Goal: Task Accomplishment & Management: Manage account settings

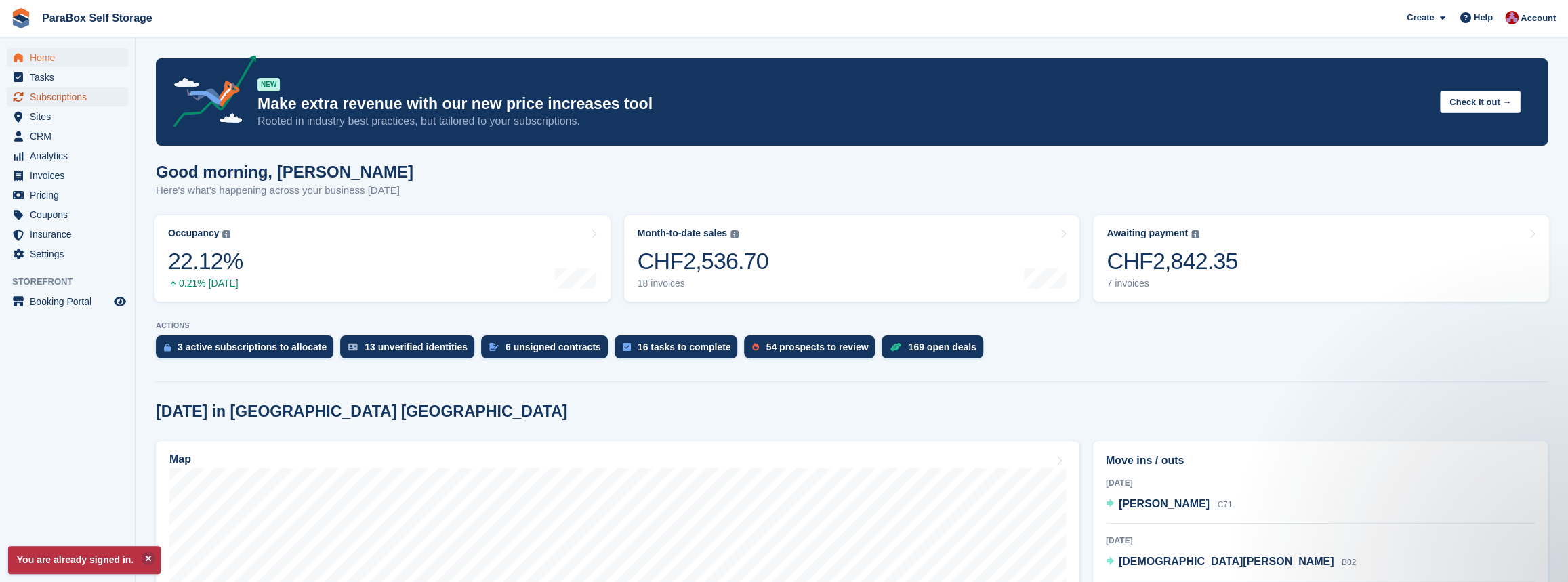
click at [73, 94] on span "Subscriptions" at bounding box center [70, 96] width 81 height 19
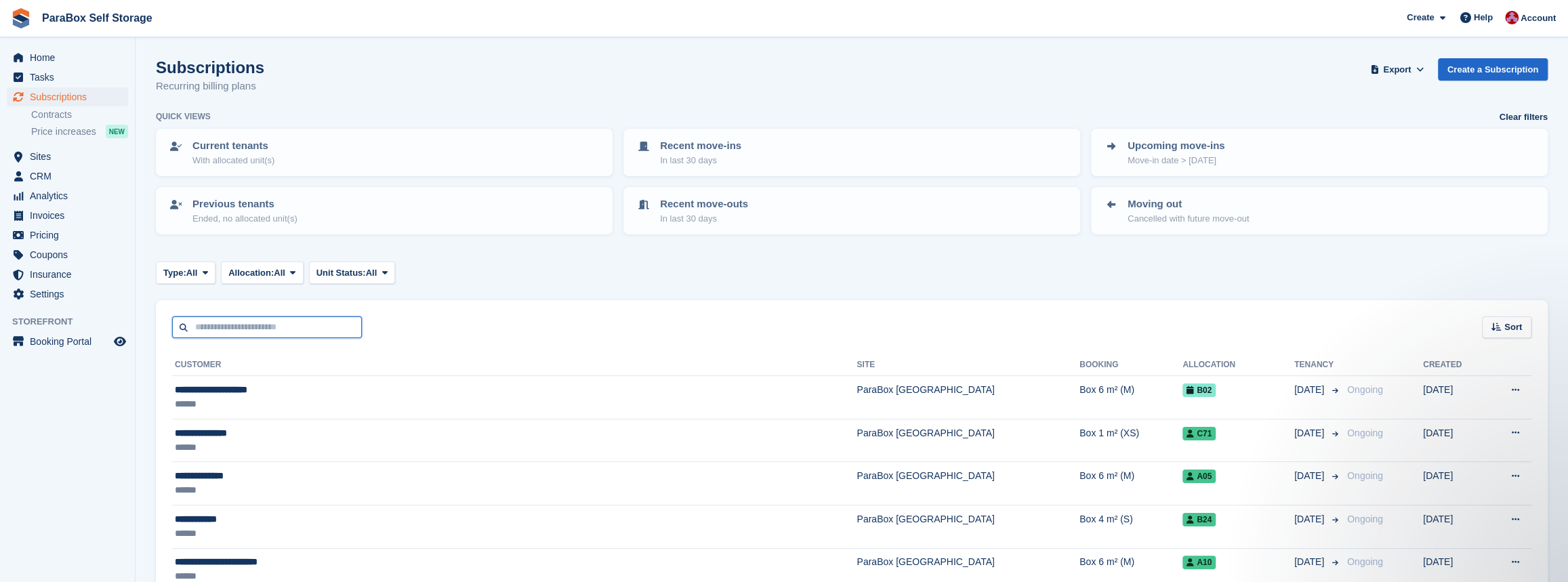
click at [238, 326] on input "text" at bounding box center [267, 328] width 190 height 22
type input "**********"
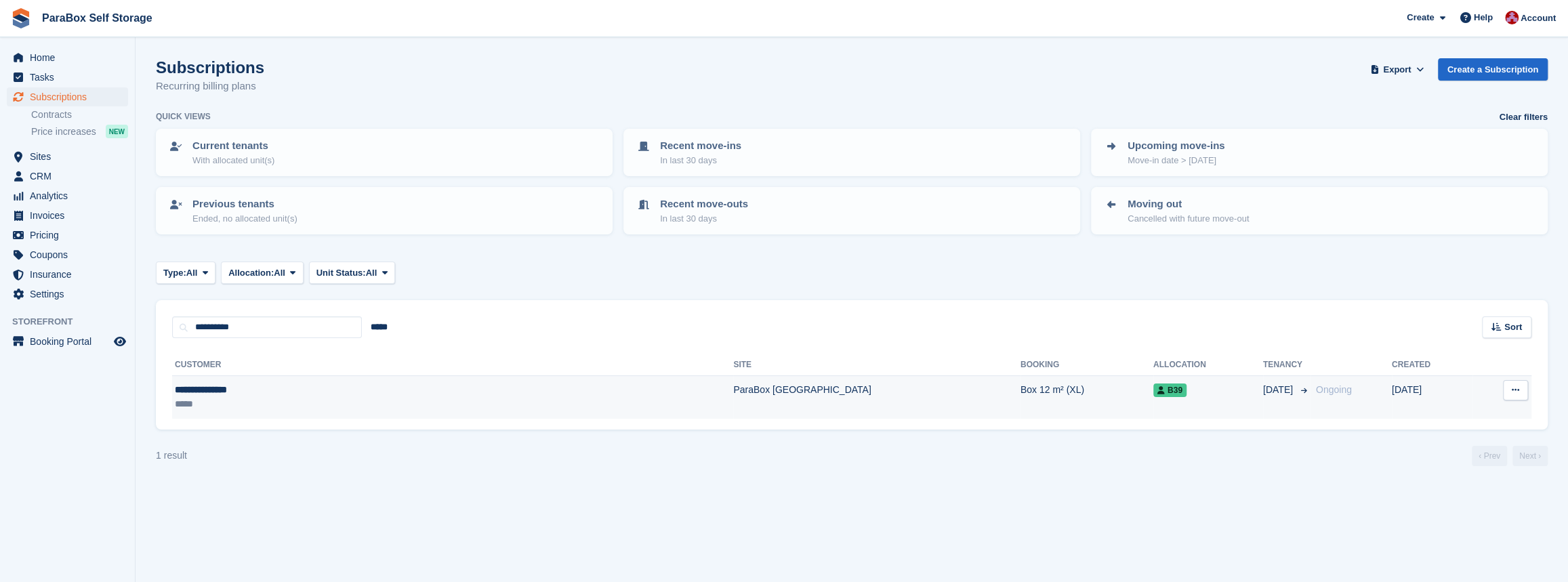
click at [261, 395] on div "**********" at bounding box center [308, 389] width 267 height 15
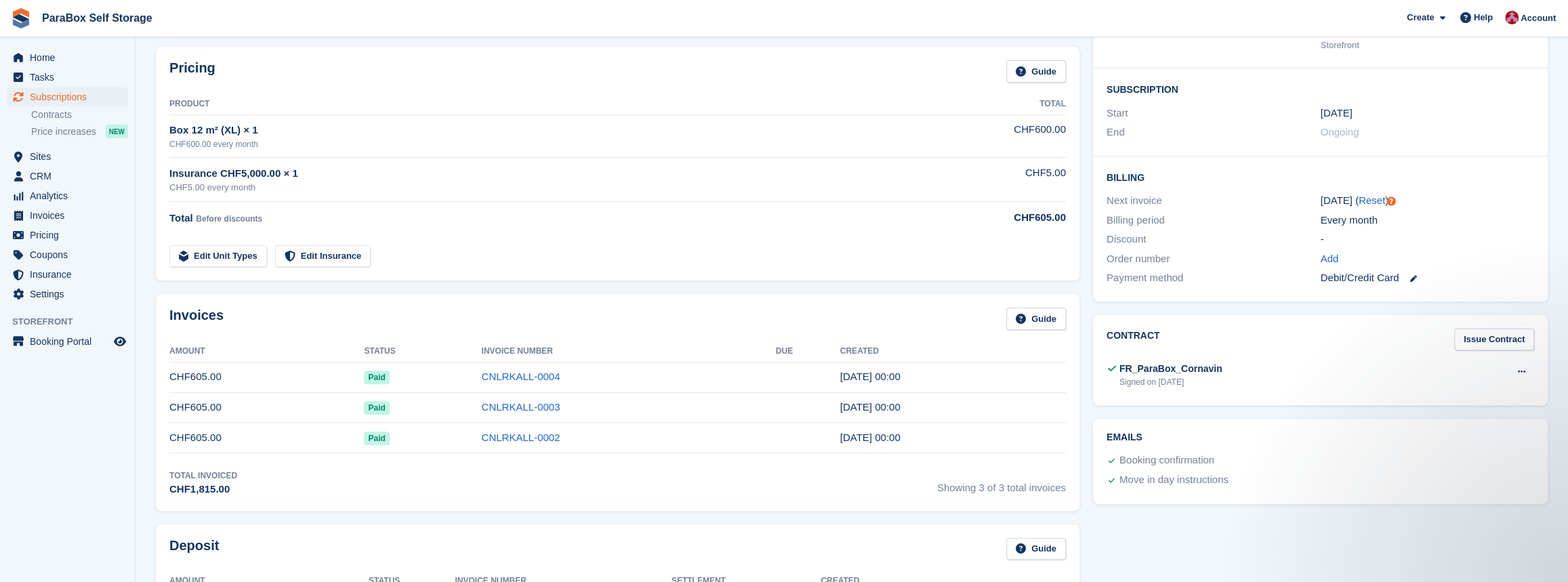
scroll to position [246, 0]
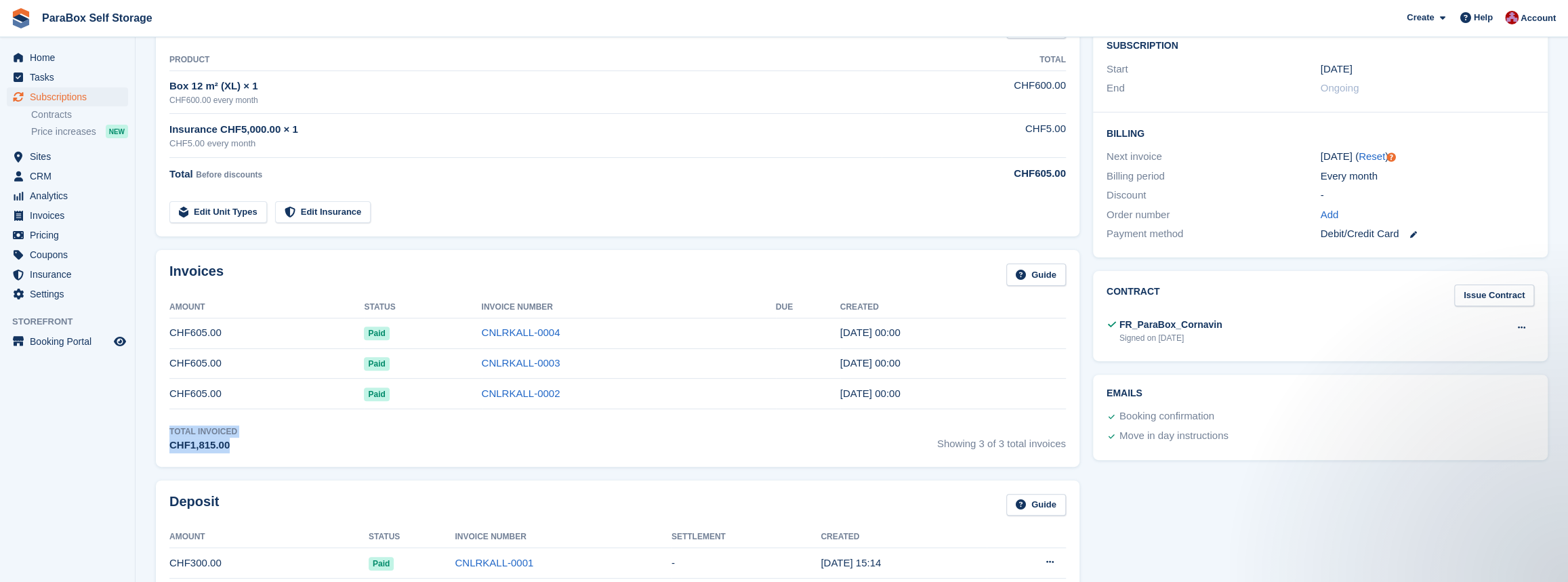
drag, startPoint x: 264, startPoint y: 445, endPoint x: 169, endPoint y: 429, distance: 96.3
click at [169, 429] on div "Invoices Guide Amount Status Invoice Number Due Created CHF605.00 Paid CNLRKALL…" at bounding box center [617, 358] width 923 height 217
click at [167, 429] on div "Invoices Guide Amount Status Invoice Number Due Created CHF605.00 Paid CNLRKALL…" at bounding box center [617, 358] width 923 height 217
drag, startPoint x: 167, startPoint y: 429, endPoint x: 237, endPoint y: 454, distance: 74.3
click at [237, 454] on div "Invoices Guide Amount Status Invoice Number Due Created CHF605.00 Paid CNLRKALL…" at bounding box center [617, 358] width 923 height 217
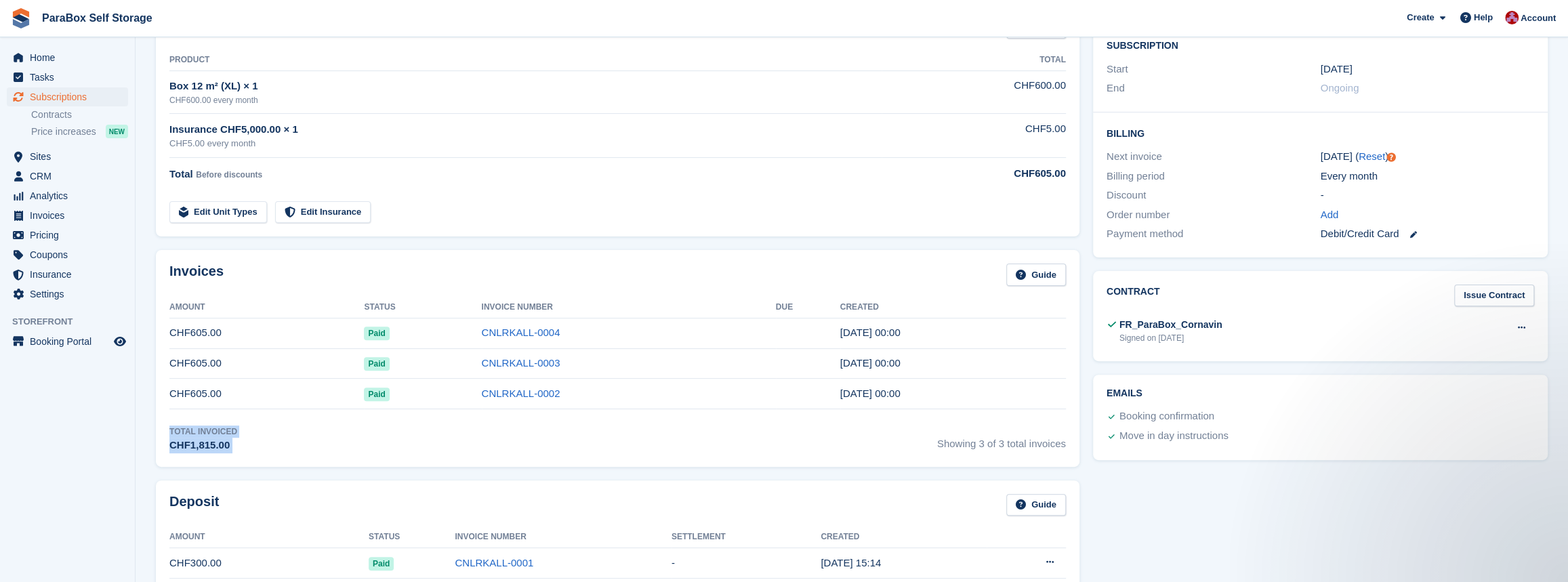
click at [237, 454] on div "Invoices Guide Amount Status Invoice Number Due Created CHF605.00 Paid CNLRKALL…" at bounding box center [617, 358] width 923 height 217
click at [237, 451] on div "Total Invoiced CHF1,815.00 Showing 3 of 3 total invoices" at bounding box center [617, 439] width 897 height 28
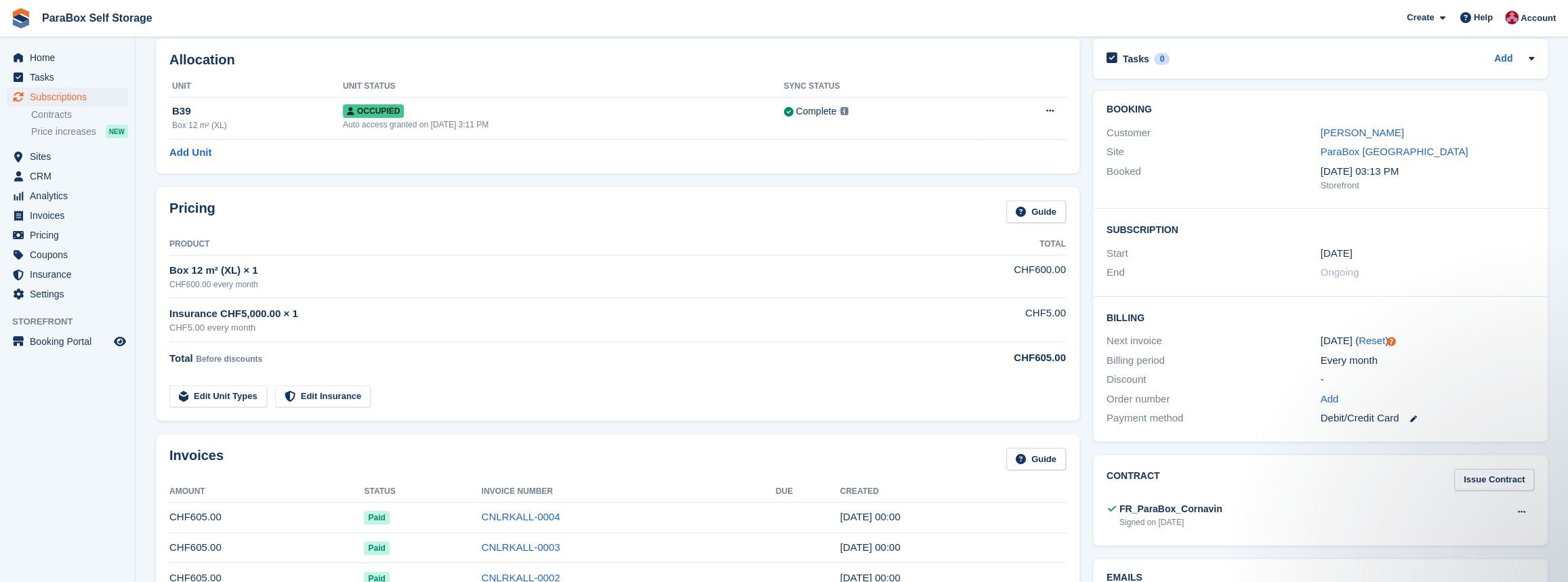
scroll to position [61, 0]
drag, startPoint x: 305, startPoint y: 317, endPoint x: 166, endPoint y: 310, distance: 139.2
click at [166, 310] on div "Pricing Guide Product Total Box 12 m² (XL) × 1 CHF600.00 every month CHF600.00 …" at bounding box center [617, 305] width 923 height 234
click at [177, 340] on td "Insurance CHF5,000.00 × 1 CHF5.00 every month" at bounding box center [525, 321] width 712 height 44
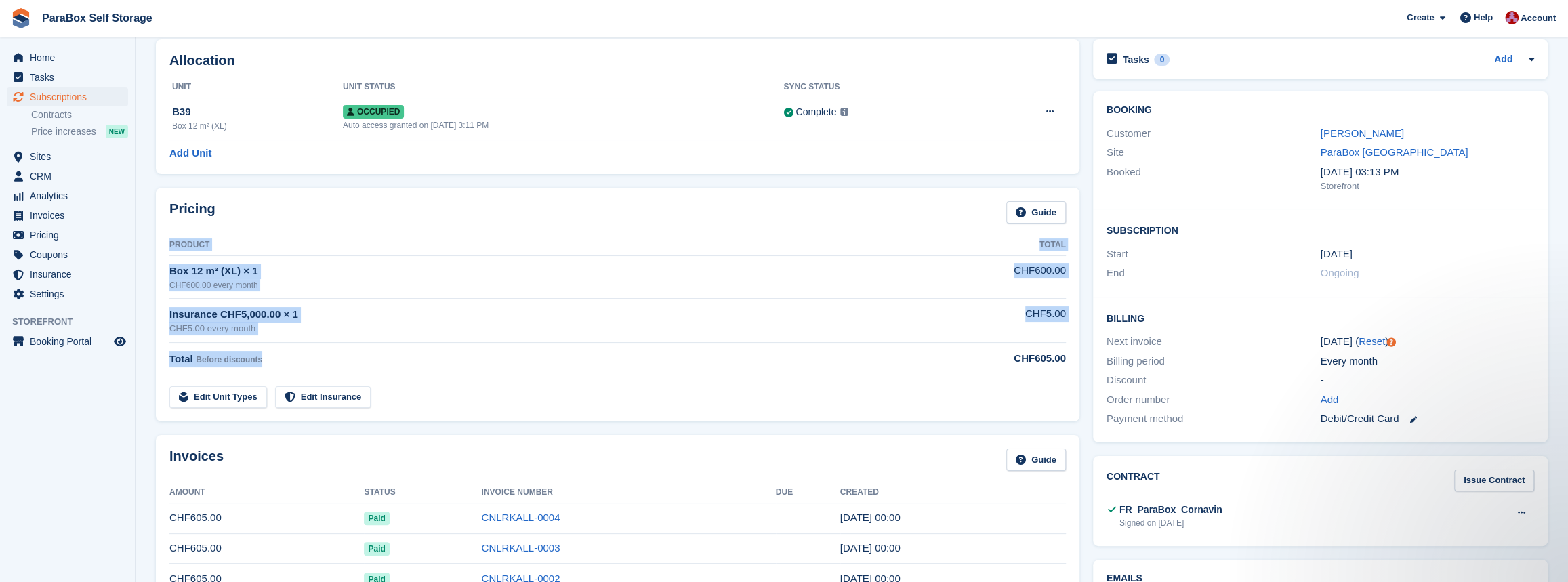
drag, startPoint x: 267, startPoint y: 365, endPoint x: 164, endPoint y: 363, distance: 103.0
click at [164, 363] on div "Pricing Guide Product Total Box 12 m² (XL) × 1 CHF600.00 every month CHF600.00 …" at bounding box center [617, 305] width 923 height 234
click at [163, 363] on div "Pricing Guide Product Total Box 12 m² (XL) × 1 CHF600.00 every month CHF600.00 …" at bounding box center [617, 305] width 923 height 234
drag, startPoint x: 164, startPoint y: 357, endPoint x: 260, endPoint y: 363, distance: 96.2
click at [260, 363] on div "Pricing Guide Product Total Box 12 m² (XL) × 1 CHF600.00 every month CHF600.00 …" at bounding box center [617, 305] width 923 height 234
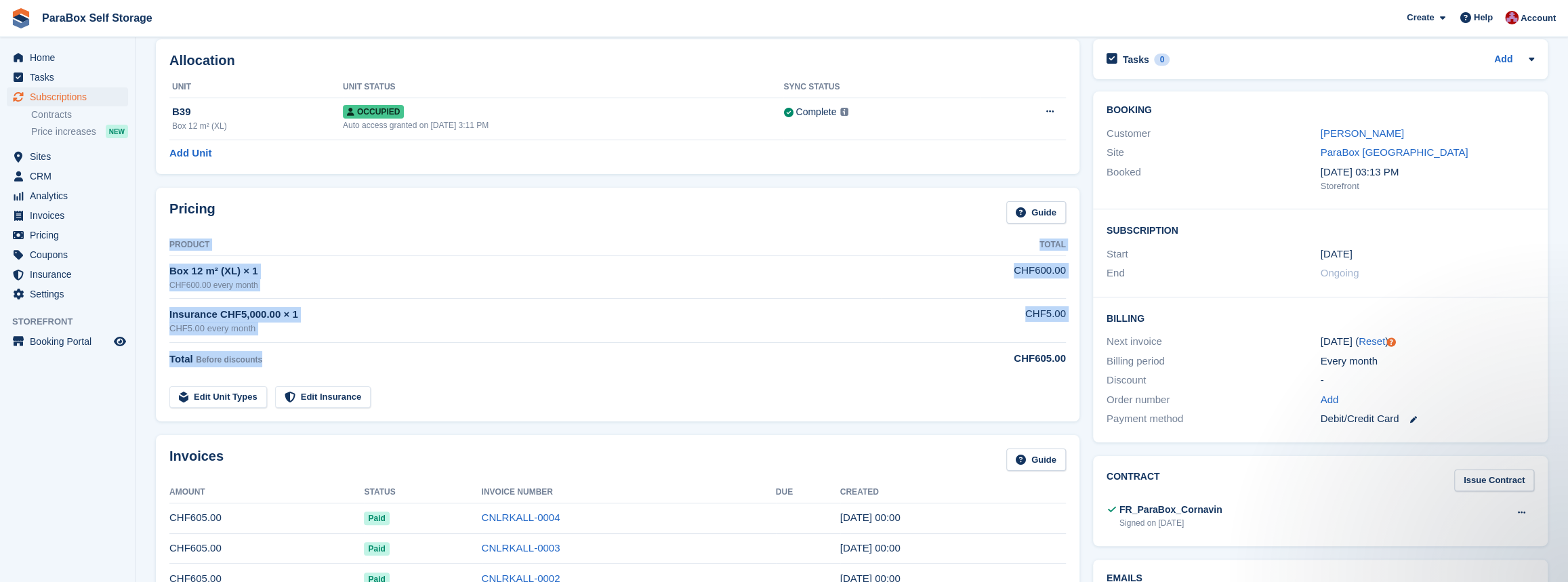
click at [261, 363] on div "Total Before discounts" at bounding box center [525, 358] width 712 height 16
drag, startPoint x: 274, startPoint y: 362, endPoint x: 143, endPoint y: 356, distance: 131.1
click at [213, 364] on div "Total Before discounts" at bounding box center [525, 358] width 712 height 16
click at [249, 362] on span "Before discounts" at bounding box center [229, 359] width 67 height 9
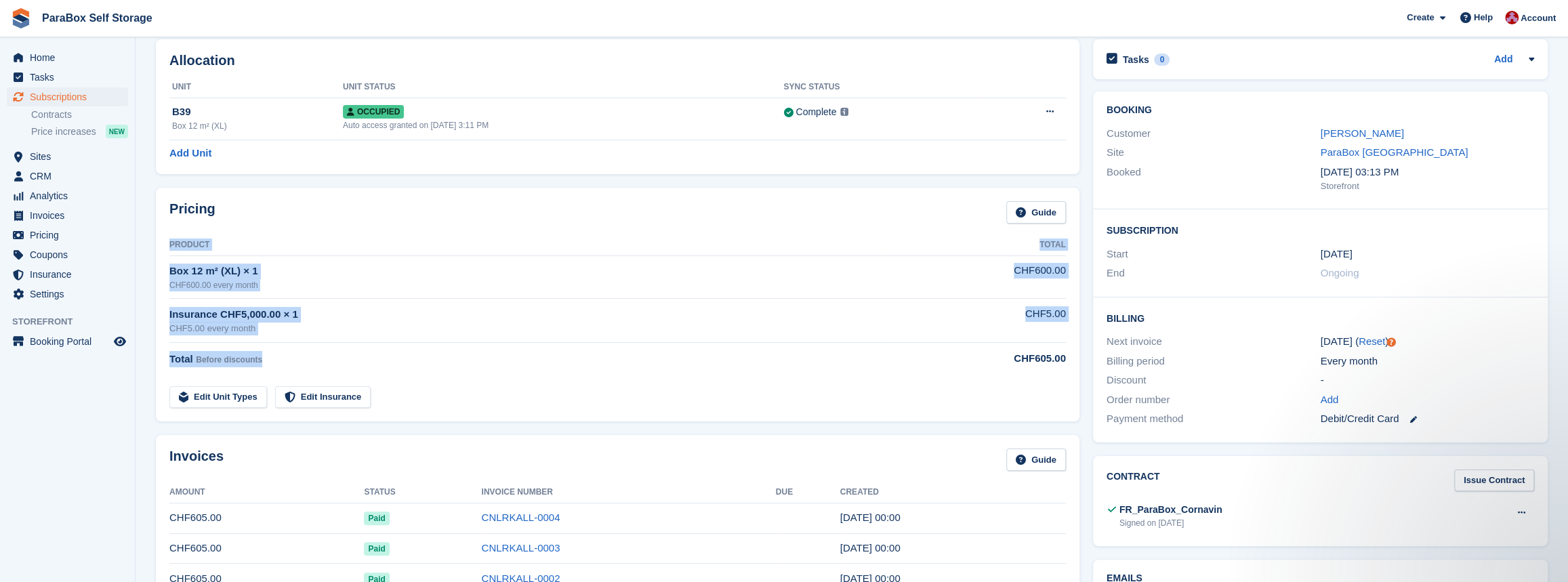
drag, startPoint x: 257, startPoint y: 356, endPoint x: 169, endPoint y: 364, distance: 88.4
click at [169, 364] on div "Pricing Guide Product Total Box 12 m² (XL) × 1 CHF600.00 every month CHF600.00 …" at bounding box center [617, 305] width 923 height 234
click at [244, 359] on span "Before discounts" at bounding box center [229, 359] width 67 height 9
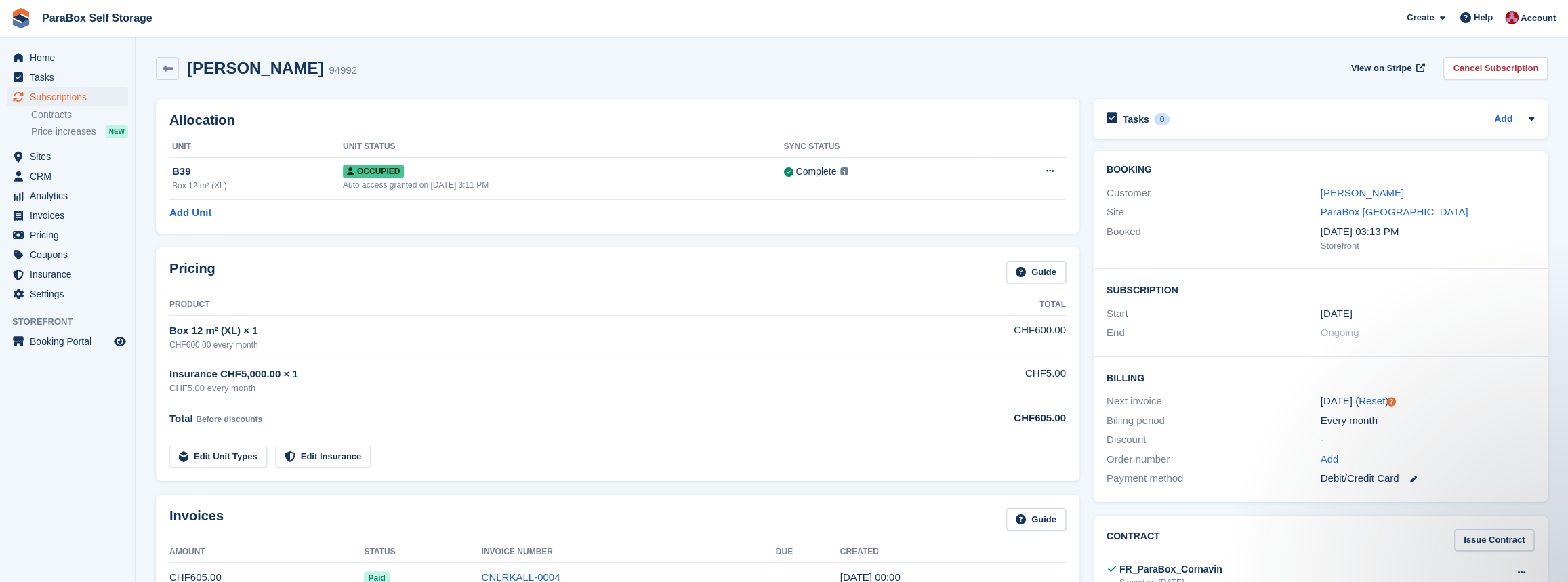
scroll to position [0, 0]
click at [63, 118] on link "Contracts" at bounding box center [79, 114] width 97 height 13
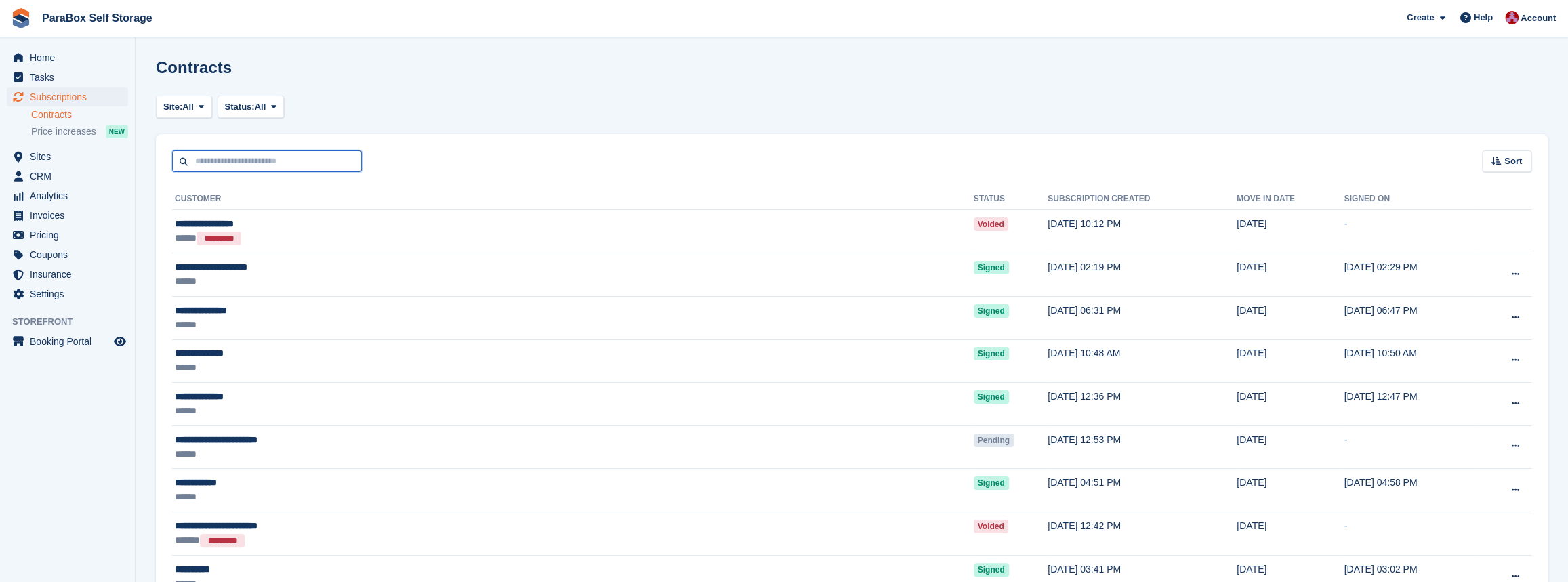
click at [231, 166] on input "text" at bounding box center [267, 161] width 190 height 22
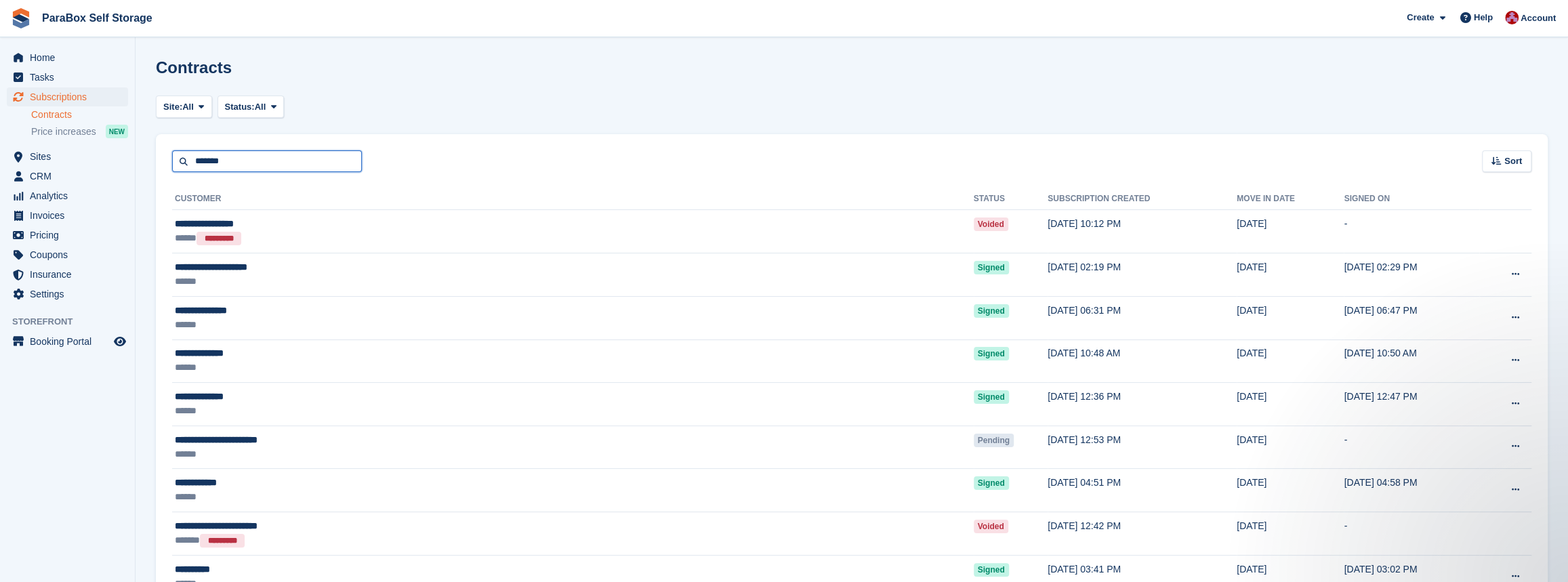
type input "*******"
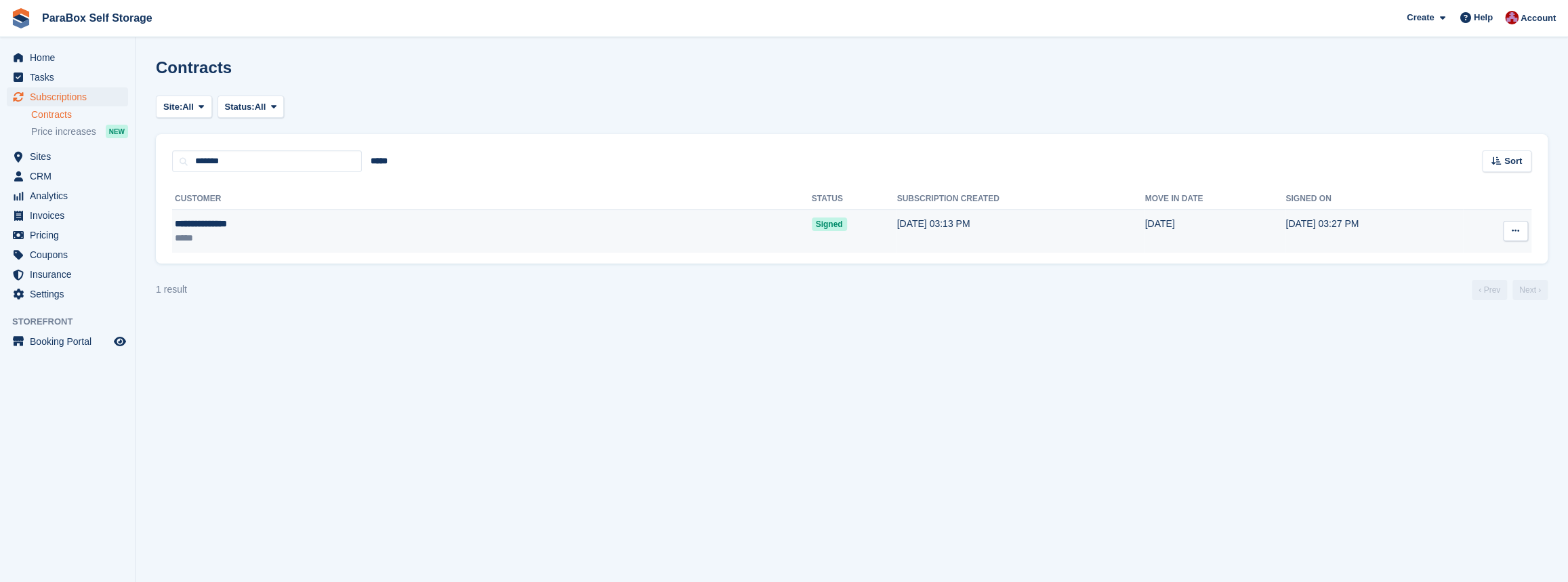
click at [238, 223] on div "**********" at bounding box center [306, 224] width 261 height 15
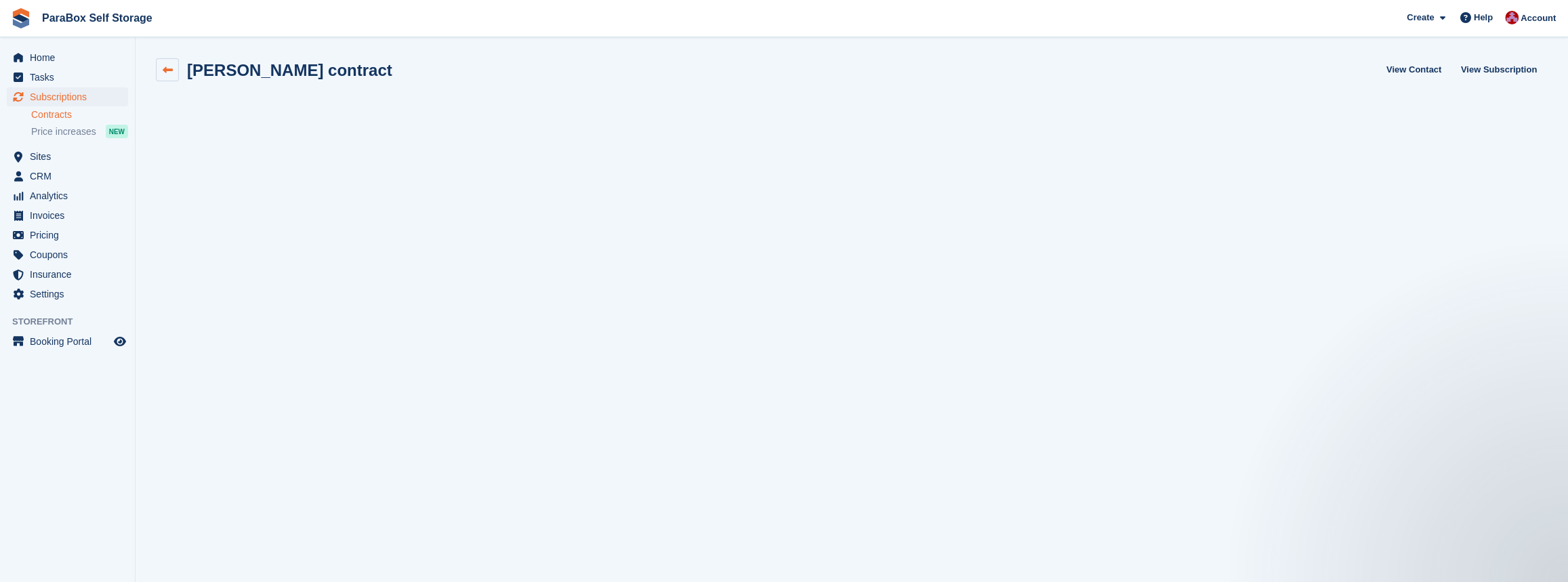
click at [166, 74] on link at bounding box center [167, 69] width 23 height 23
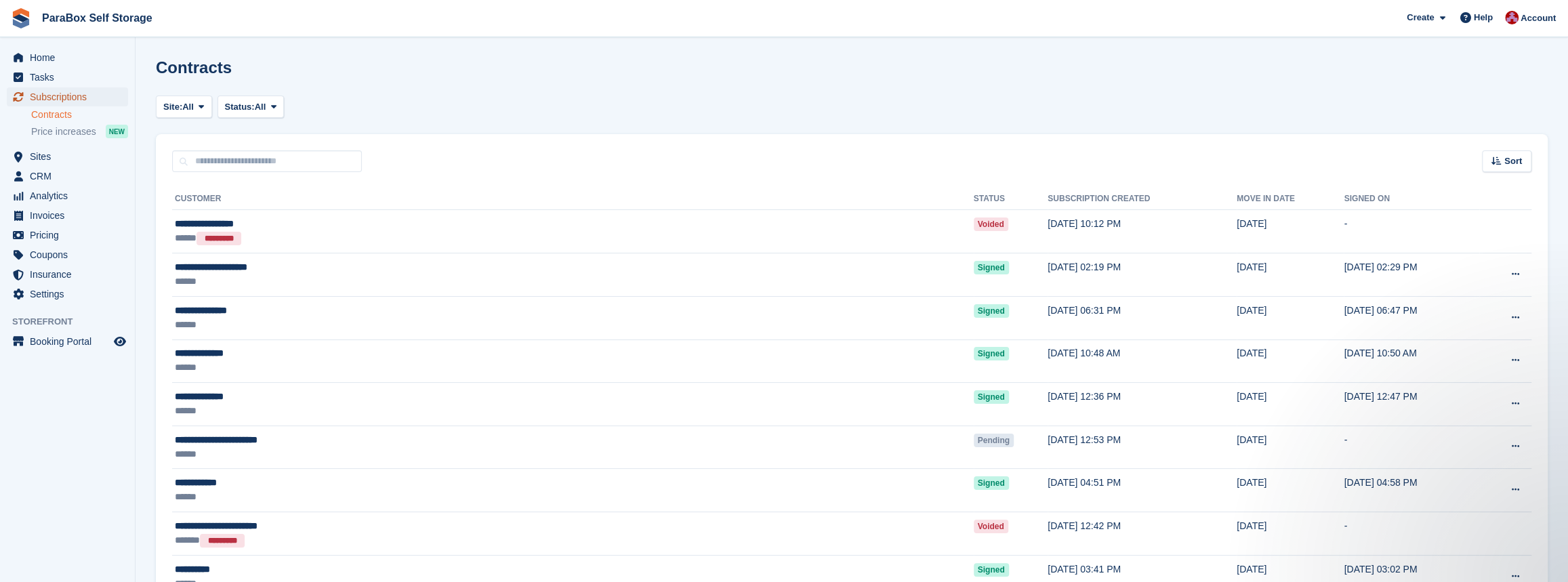
click at [60, 92] on span "Subscriptions" at bounding box center [70, 96] width 81 height 19
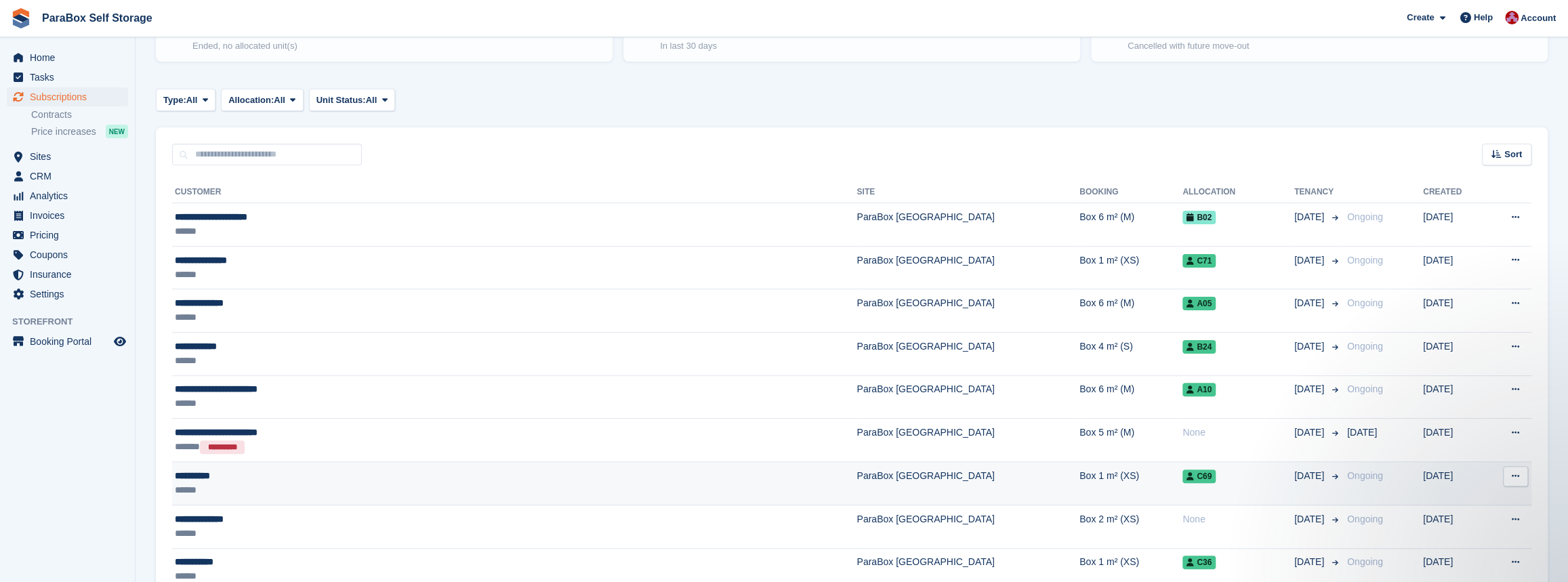
scroll to position [307, 0]
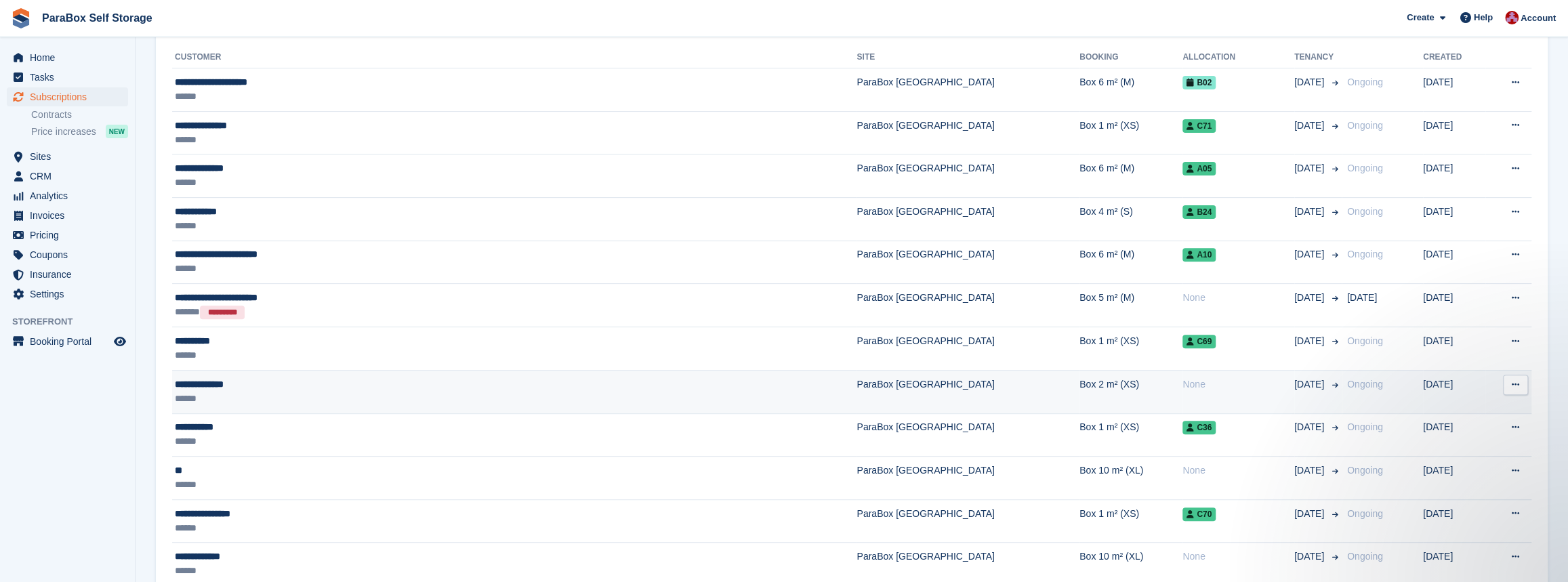
click at [319, 388] on div "**********" at bounding box center [385, 384] width 421 height 15
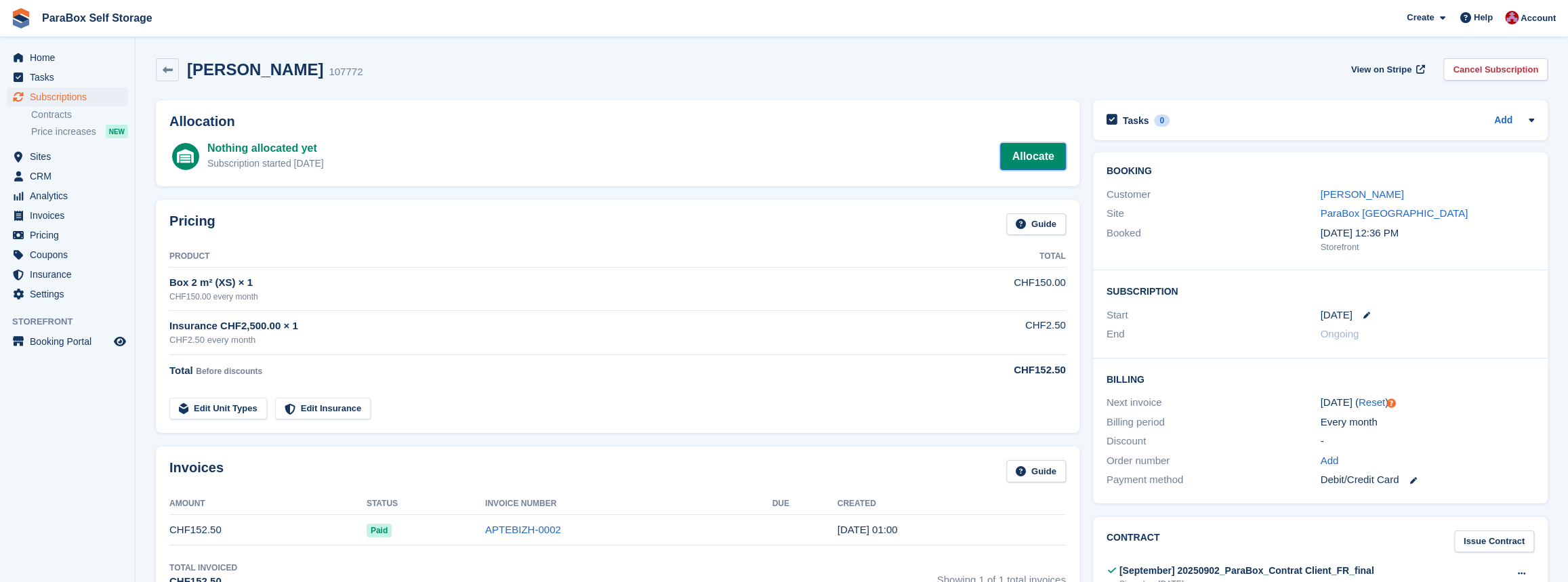
click at [1037, 155] on link "Allocate" at bounding box center [1033, 156] width 65 height 27
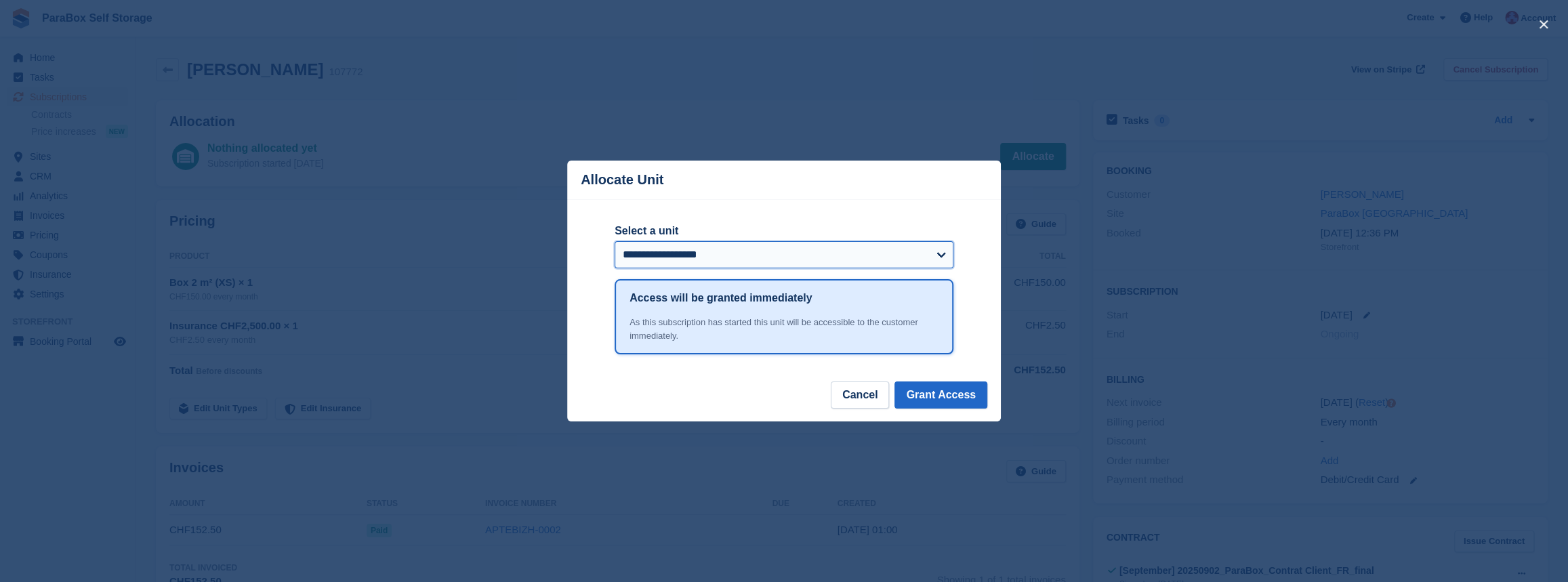
click at [725, 259] on select "**********" at bounding box center [784, 254] width 339 height 27
click at [699, 244] on select "**********" at bounding box center [784, 254] width 339 height 27
select select "******"
click at [615, 242] on select "**********" at bounding box center [784, 254] width 339 height 27
click at [934, 395] on button "Grant Access" at bounding box center [940, 395] width 93 height 27
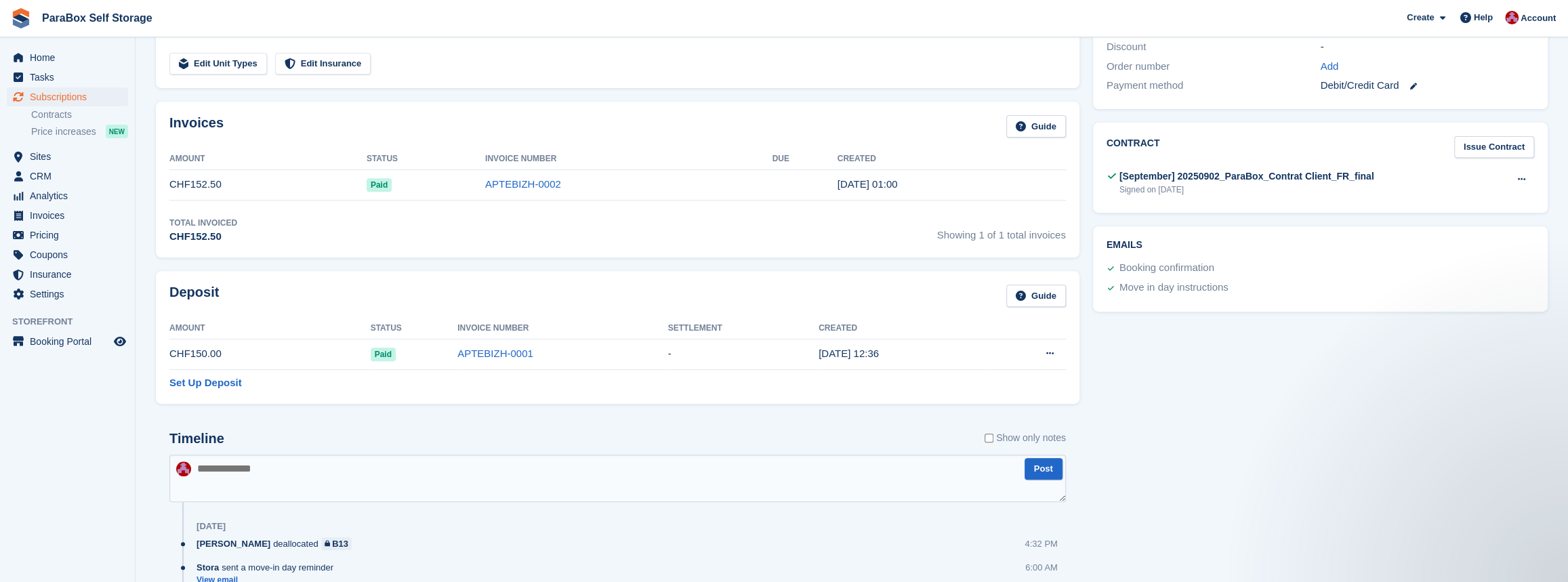
scroll to position [369, 0]
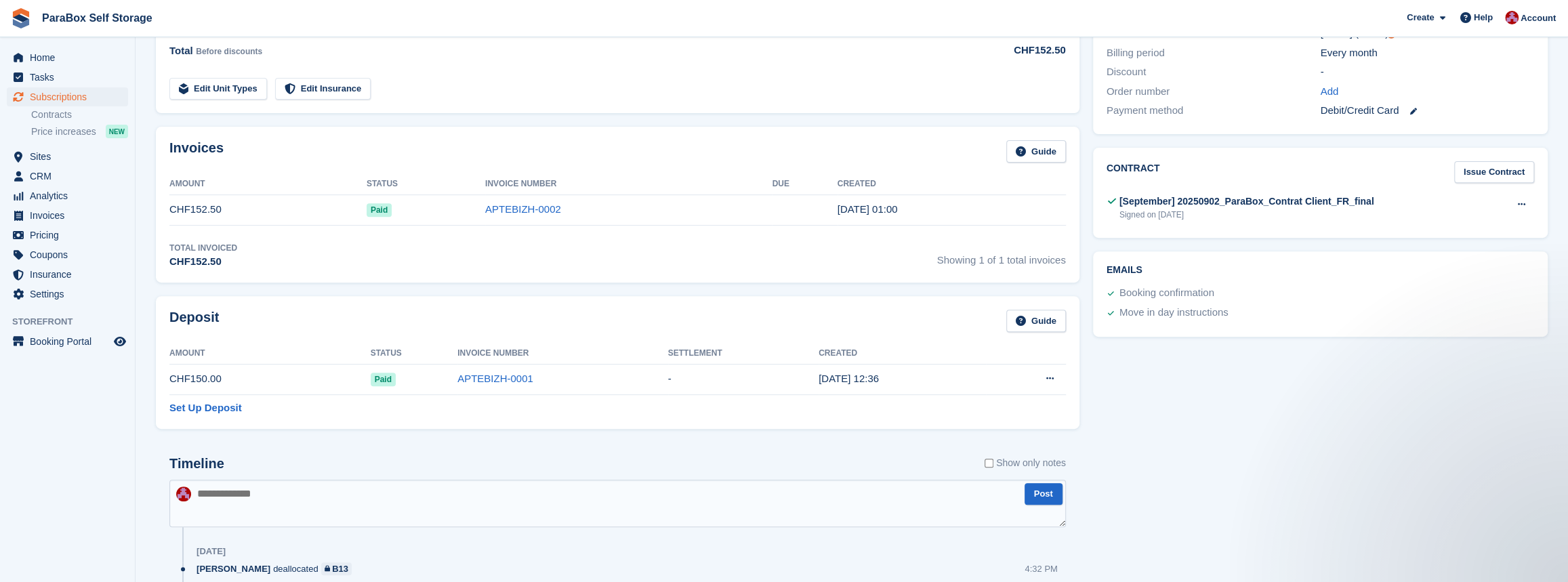
click at [185, 465] on h2 "Timeline" at bounding box center [196, 463] width 55 height 15
click at [181, 462] on h2 "Timeline" at bounding box center [196, 463] width 55 height 15
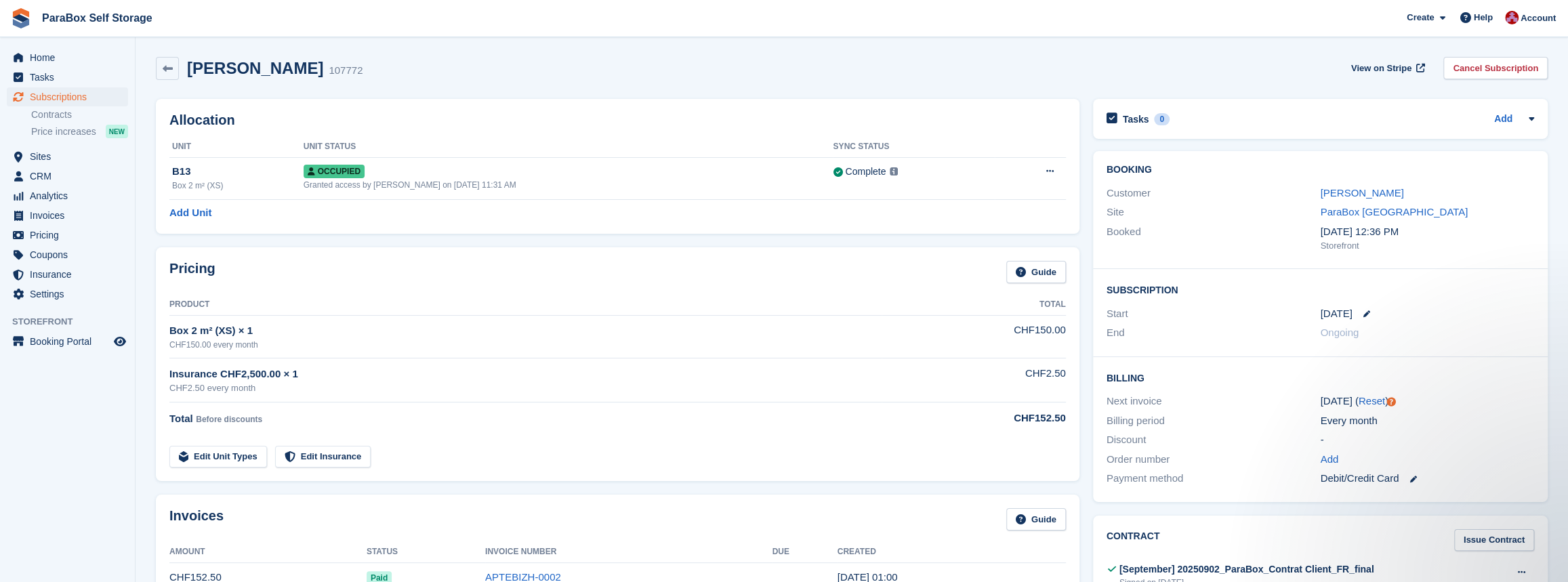
scroll to position [0, 0]
click at [172, 72] on icon at bounding box center [167, 70] width 10 height 10
